Goal: Information Seeking & Learning: Learn about a topic

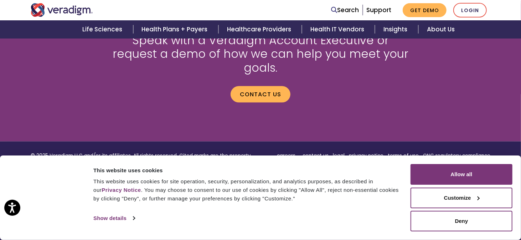
scroll to position [1033, 0]
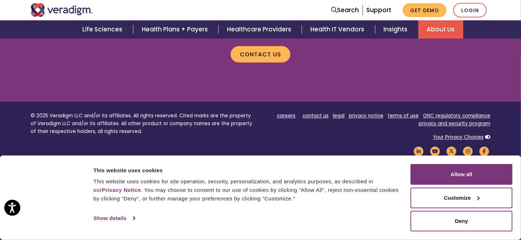
click at [449, 28] on link "About Us" at bounding box center [440, 29] width 45 height 18
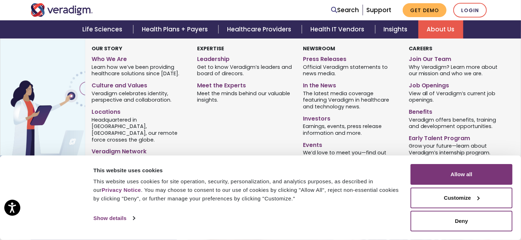
scroll to position [285, 0]
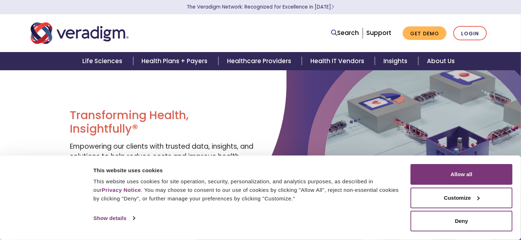
scroll to position [877, 0]
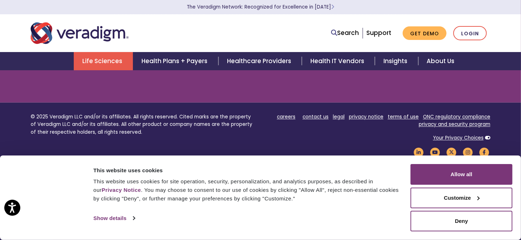
click at [115, 62] on link "Life Sciences" at bounding box center [103, 61] width 59 height 18
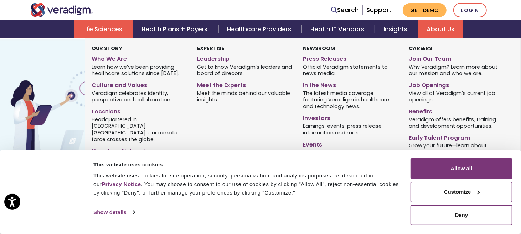
scroll to position [249, 0]
